Goal: Obtain resource: Download file/media

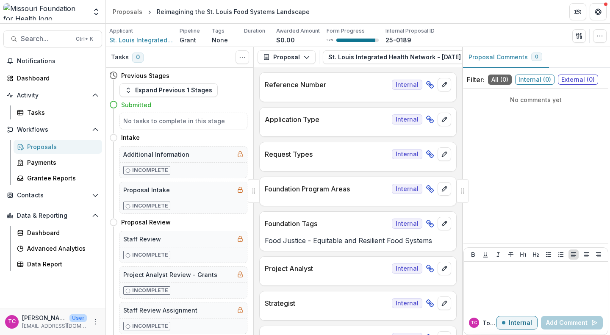
scroll to position [3442, 0]
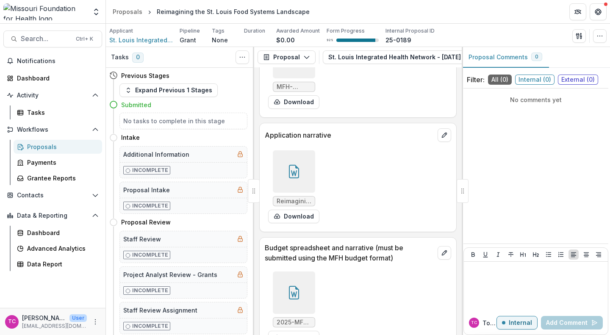
click at [135, 7] on div "Proposals" at bounding box center [128, 11] width 30 height 9
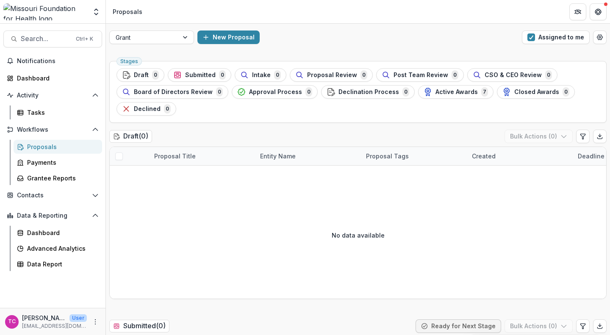
click at [529, 37] on span "button" at bounding box center [531, 37] width 8 height 8
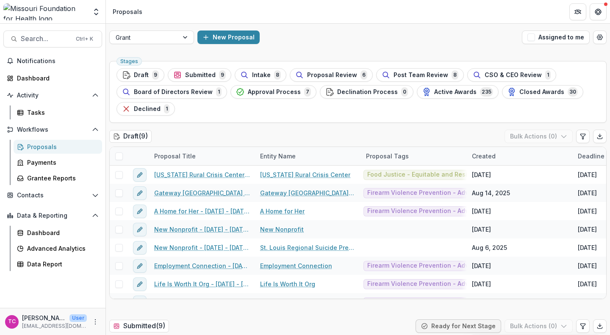
click at [188, 77] on span "Submitted" at bounding box center [200, 75] width 30 height 7
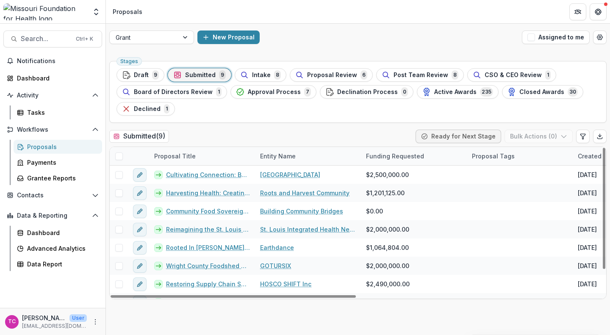
scroll to position [31, 0]
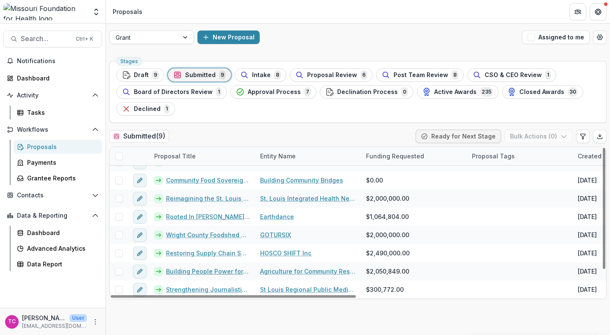
click at [238, 272] on link "Building People Power for an Equitable, Sustainable Food System" at bounding box center [208, 271] width 84 height 9
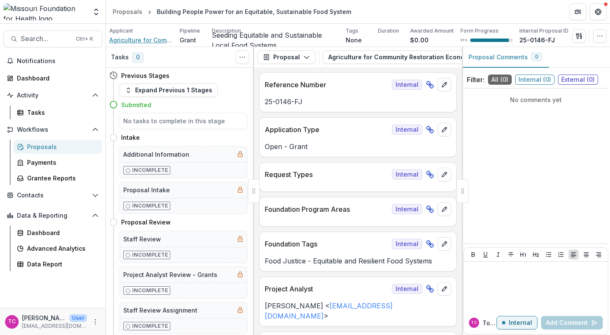
click at [144, 37] on span "Agriculture for Community Restoration Economic Justice & Sustainability" at bounding box center [141, 40] width 64 height 9
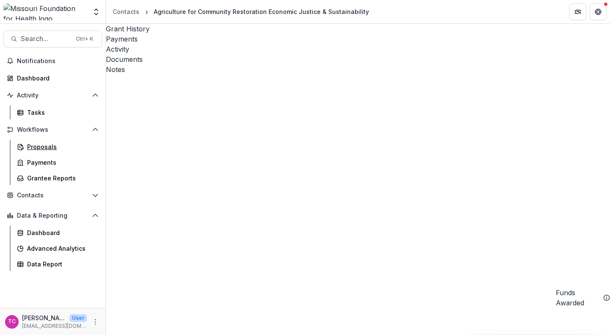
click at [43, 146] on div "Proposals" at bounding box center [61, 146] width 68 height 9
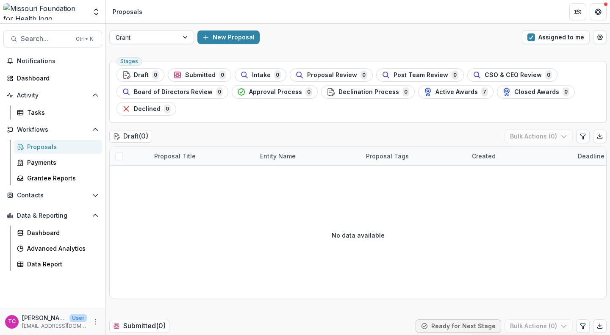
click at [535, 35] on button "Assigned to me" at bounding box center [556, 37] width 68 height 14
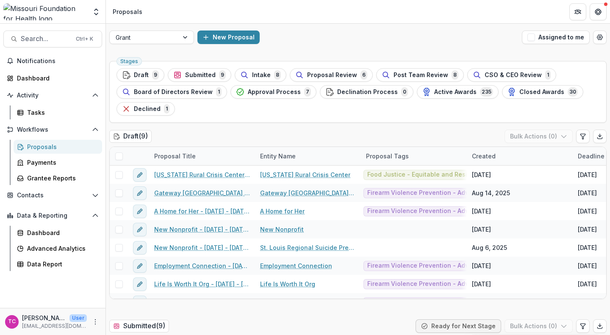
click at [194, 72] on span "Submitted" at bounding box center [200, 75] width 30 height 7
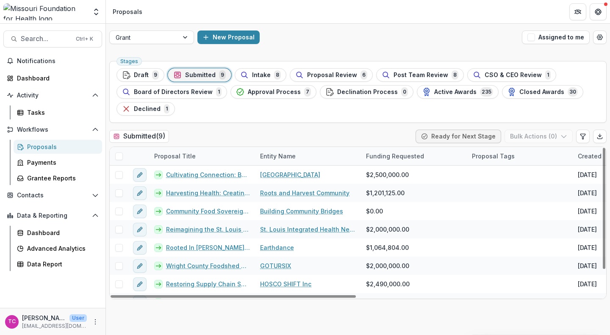
scroll to position [31, 0]
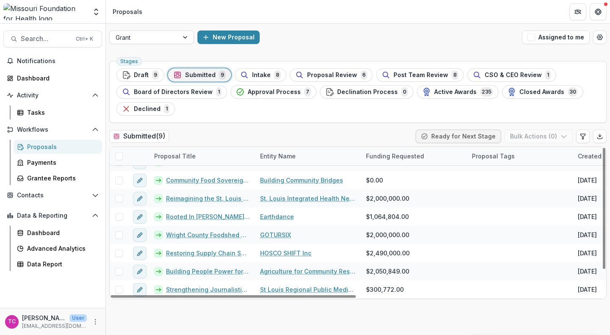
click at [258, 77] on span "Intake" at bounding box center [261, 75] width 19 height 7
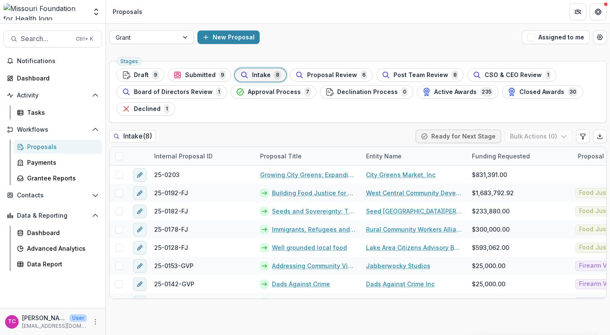
click at [199, 75] on span "Submitted" at bounding box center [200, 75] width 30 height 7
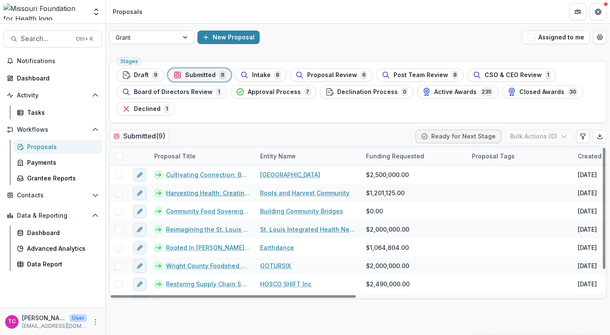
click at [230, 191] on link "Harvesting Health: Creating Equitable Local Food Systems Across Rural [GEOGRAPH…" at bounding box center [208, 192] width 84 height 9
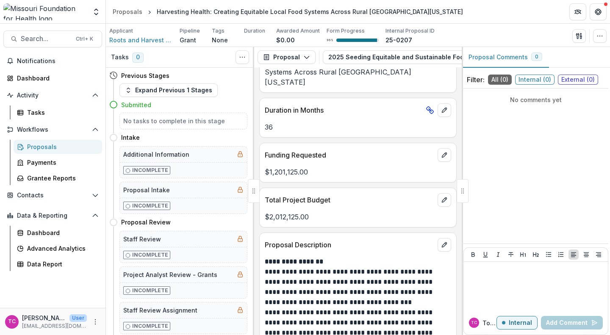
scroll to position [2307, 0]
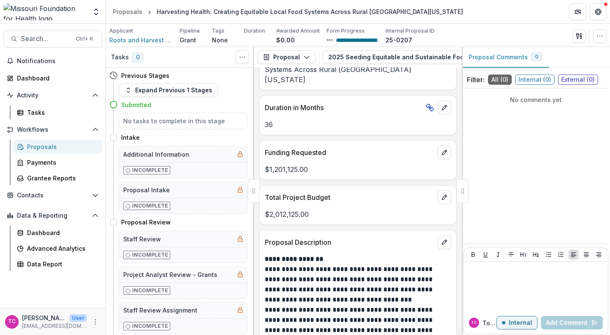
click at [306, 192] on p "Total Project Budget" at bounding box center [349, 197] width 169 height 10
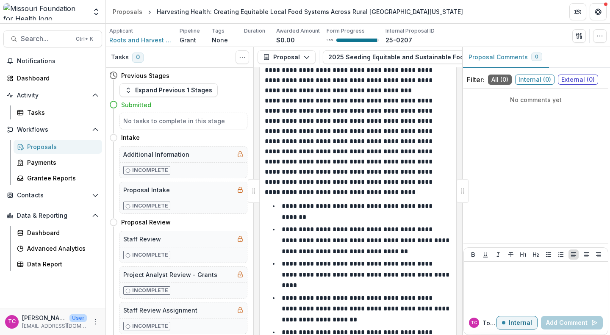
scroll to position [2516, 0]
click at [307, 228] on p "**********" at bounding box center [366, 240] width 169 height 28
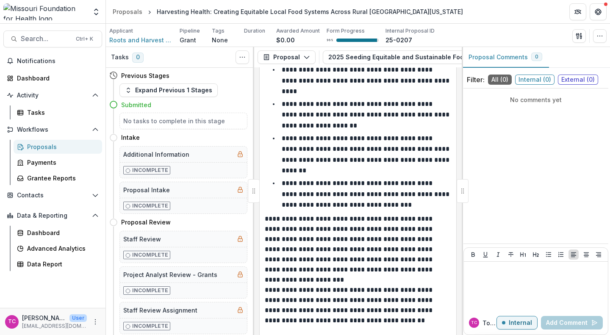
scroll to position [2713, 0]
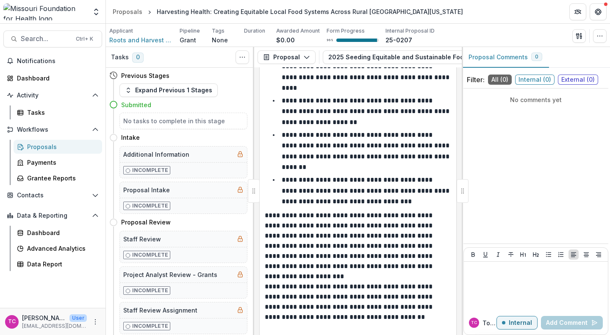
click at [120, 10] on div "Proposals" at bounding box center [128, 11] width 30 height 9
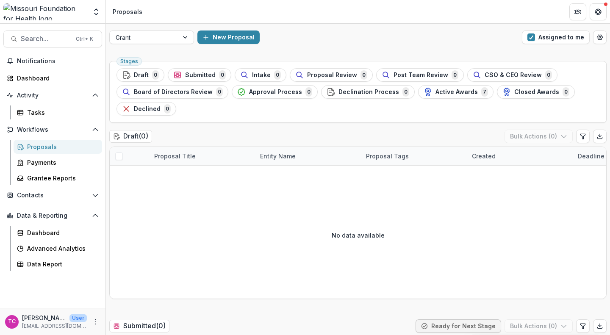
click at [525, 39] on button "Assigned to me" at bounding box center [556, 37] width 68 height 14
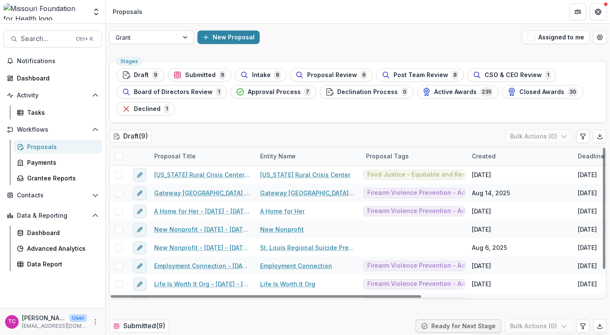
click at [199, 72] on span "Submitted" at bounding box center [200, 75] width 30 height 7
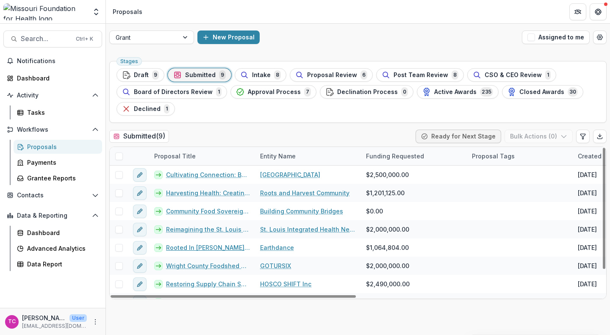
click at [222, 248] on link "Rooted In [PERSON_NAME], Growing For All: Advancing Land, Infrastructure, and F…" at bounding box center [208, 247] width 84 height 9
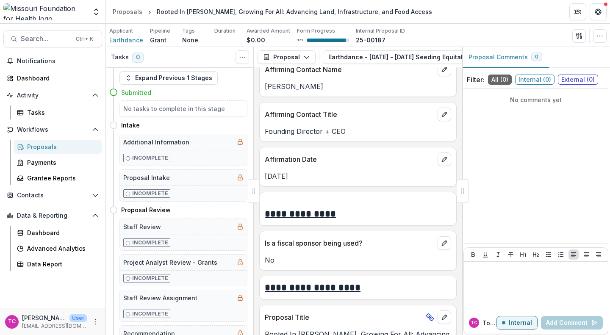
scroll to position [2326, 0]
click at [333, 175] on p "[DATE]" at bounding box center [358, 176] width 186 height 10
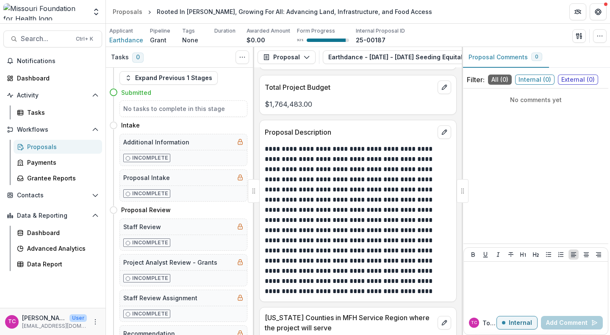
scroll to position [2701, 0]
click at [458, 160] on div "**********" at bounding box center [357, 201] width 207 height 268
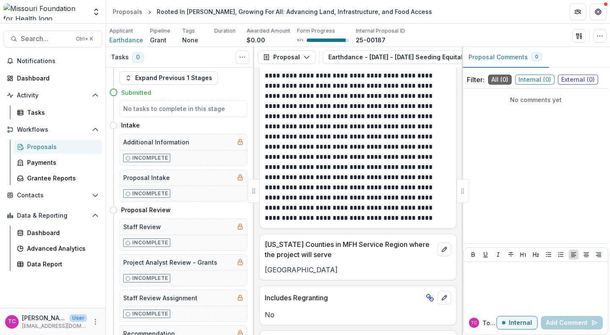
scroll to position [2771, 0]
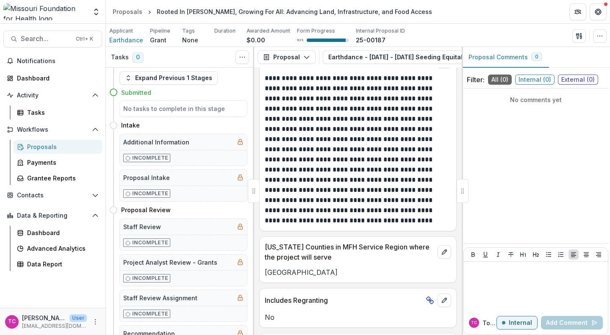
click at [361, 242] on div "[US_STATE] Counties in MFH Service Region where the project will serve" at bounding box center [358, 249] width 196 height 25
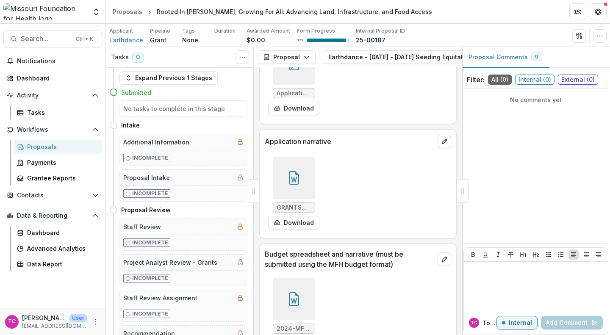
scroll to position [3117, 0]
click at [288, 227] on button "Download" at bounding box center [293, 224] width 51 height 14
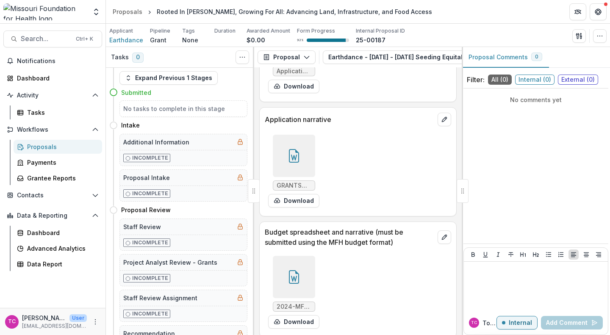
scroll to position [3141, 0]
click at [288, 203] on button "Download" at bounding box center [293, 200] width 51 height 14
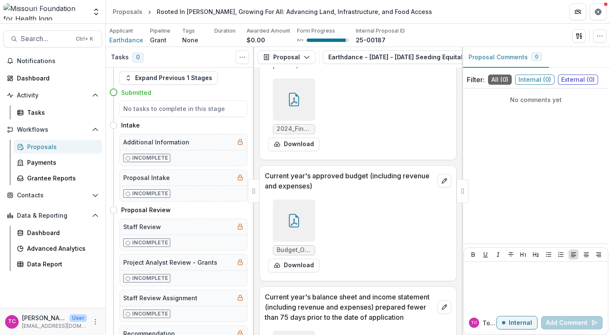
scroll to position [3681, 0]
click at [295, 55] on button "Proposal" at bounding box center [286, 57] width 58 height 14
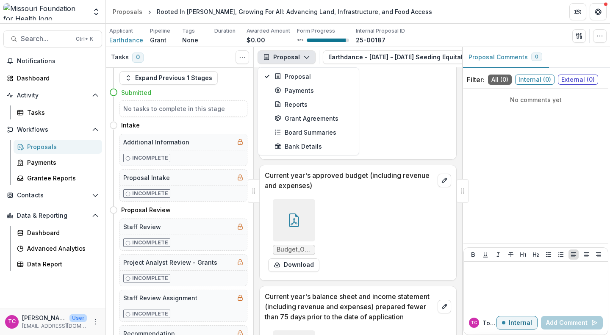
click at [385, 95] on div "2024_Financial Reports.pdf Download" at bounding box center [358, 115] width 186 height 80
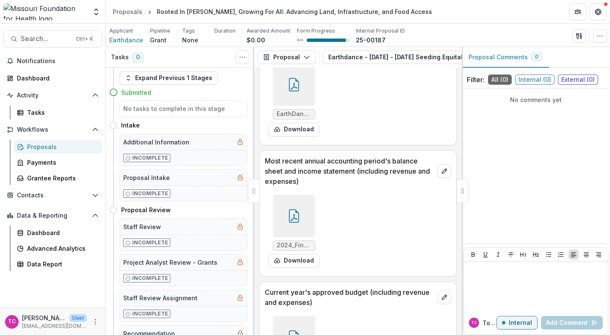
scroll to position [3563, 0]
click at [378, 166] on p "Most recent annual accounting period's balance sheet and income statement (incl…" at bounding box center [349, 171] width 169 height 30
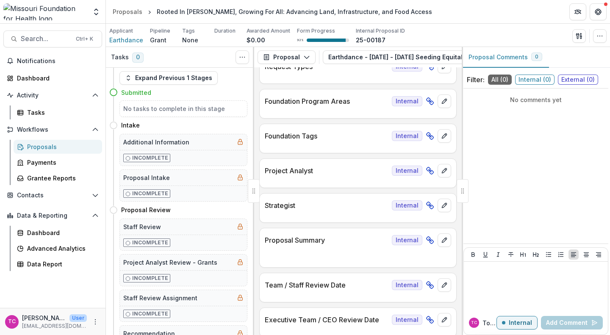
scroll to position [0, 0]
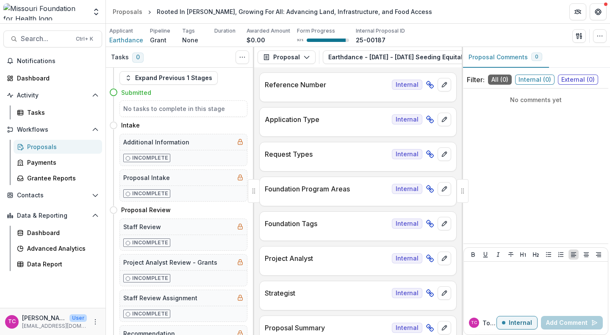
click at [130, 13] on div "Proposals" at bounding box center [128, 11] width 30 height 9
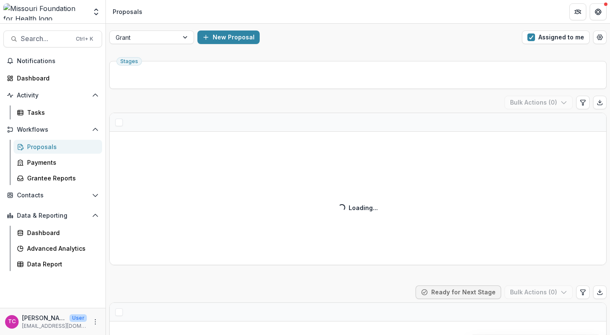
click at [536, 38] on button "Assigned to me" at bounding box center [556, 37] width 68 height 14
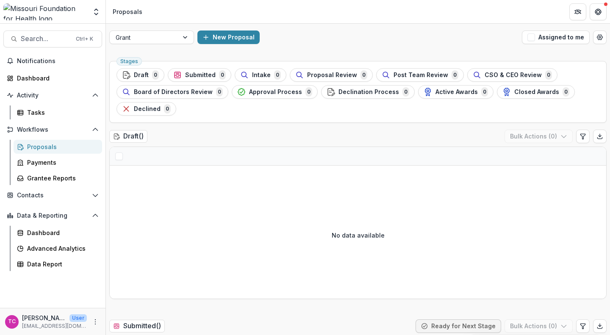
click at [533, 36] on span "button" at bounding box center [531, 37] width 8 height 8
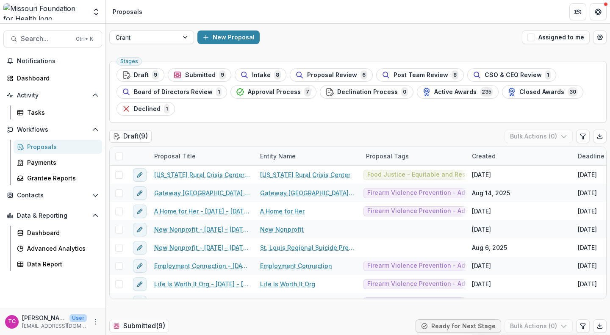
click at [205, 77] on span "Submitted" at bounding box center [200, 75] width 30 height 7
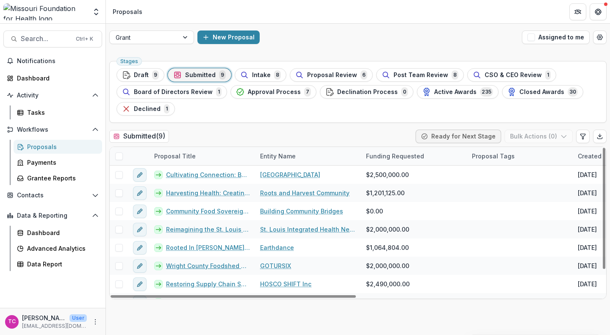
click at [185, 264] on link "Wright County Foodshed Pilot — Hub‑Lite + Shared‑Use Kitchen" at bounding box center [208, 265] width 84 height 9
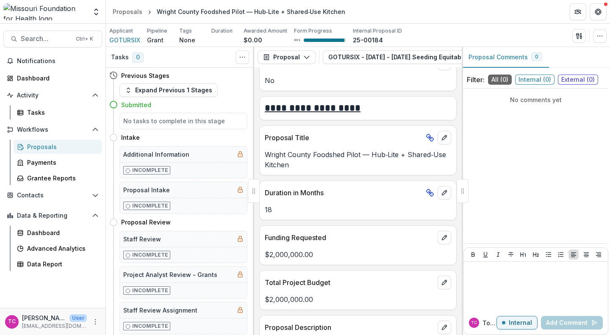
scroll to position [2192, 0]
click at [340, 177] on div "**********" at bounding box center [357, 201] width 207 height 268
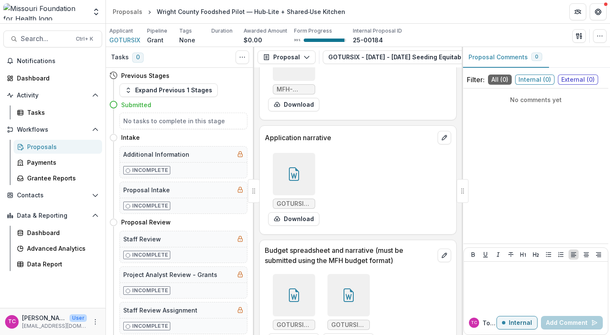
scroll to position [2869, 0]
click at [310, 218] on button "Download" at bounding box center [293, 219] width 51 height 14
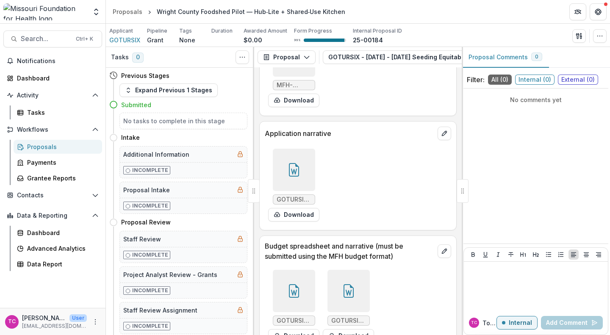
scroll to position [2874, 0]
click at [129, 14] on div "Proposals" at bounding box center [128, 11] width 30 height 9
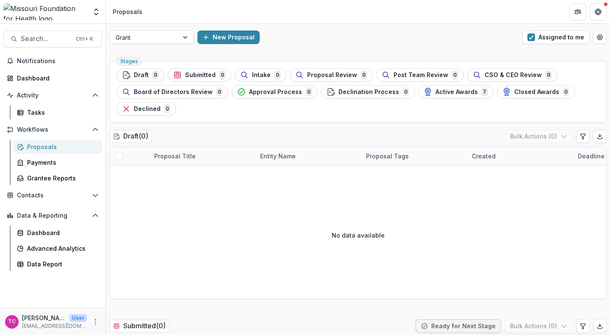
click at [528, 36] on span "button" at bounding box center [531, 37] width 8 height 8
click at [207, 80] on button "Submitted 0" at bounding box center [200, 75] width 64 height 14
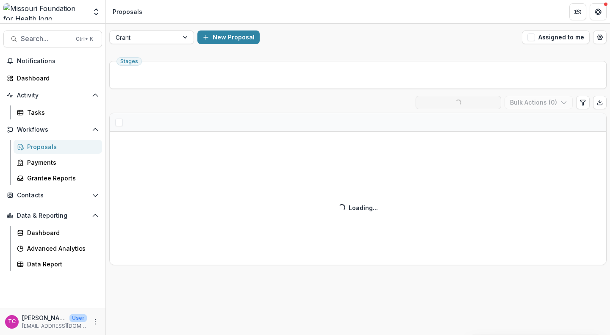
click at [207, 80] on ul "Stages" at bounding box center [357, 75] width 483 height 14
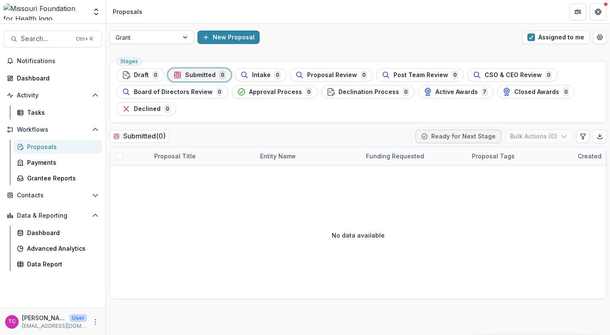
click at [530, 38] on span "button" at bounding box center [531, 37] width 8 height 8
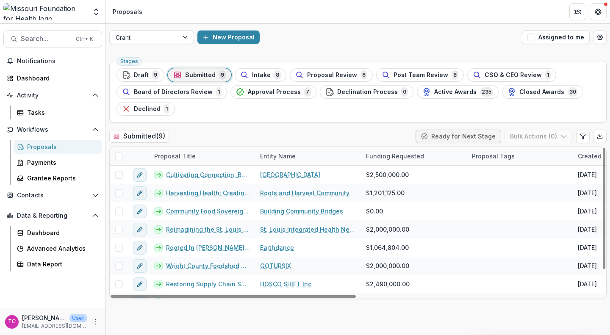
click at [187, 283] on link "Restoring Supply Chain Sovereignty, Food Justice, and Intergenerational Wealth …" at bounding box center [208, 283] width 84 height 9
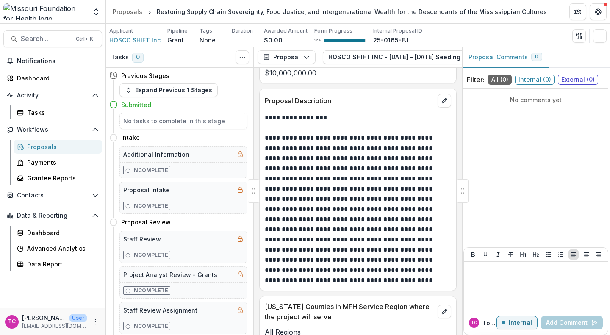
scroll to position [2520, 0]
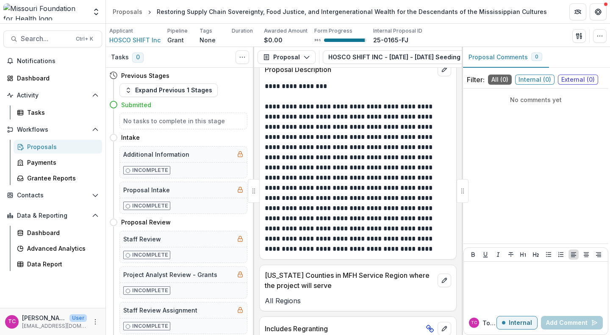
click at [385, 183] on p "**********" at bounding box center [357, 178] width 184 height 152
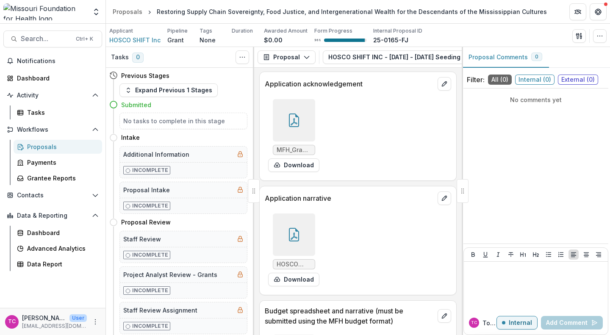
scroll to position [2870, 0]
click at [297, 227] on icon at bounding box center [294, 234] width 14 height 14
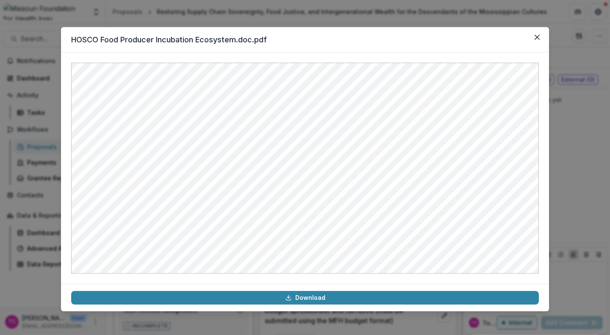
click at [295, 295] on link "Download" at bounding box center [304, 298] width 467 height 14
click at [537, 36] on icon "Close" at bounding box center [536, 37] width 5 height 5
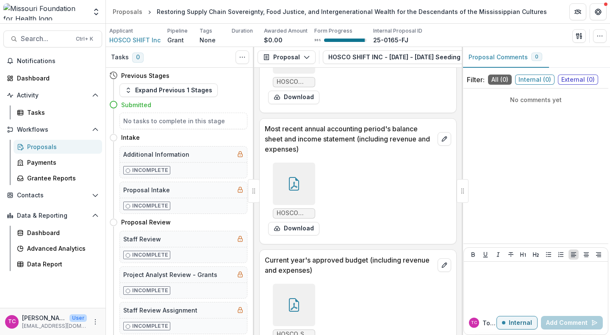
scroll to position [3478, 0]
